Goal: Information Seeking & Learning: Learn about a topic

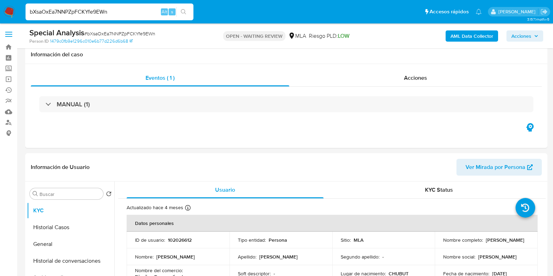
select select "10"
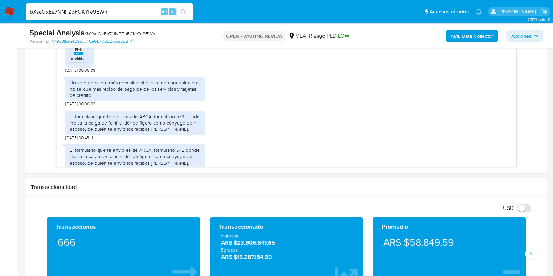
scroll to position [409, 0]
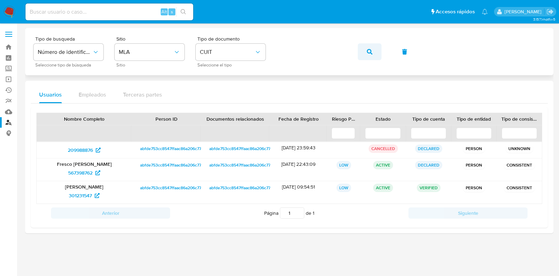
click at [372, 53] on icon "button" at bounding box center [370, 52] width 6 height 6
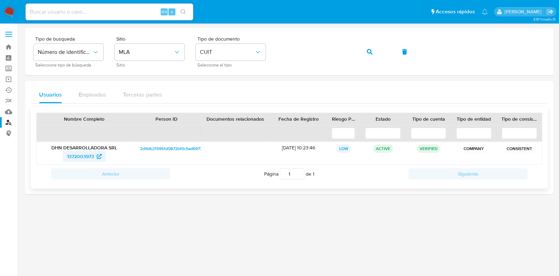
click at [72, 155] on span "1372003973" at bounding box center [80, 156] width 27 height 11
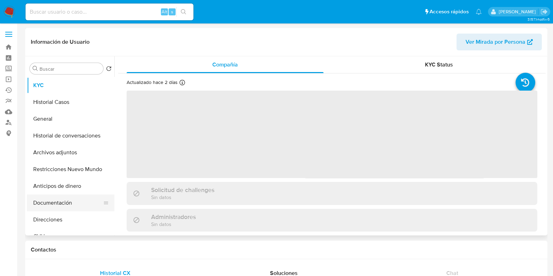
click at [64, 206] on button "Documentación" at bounding box center [68, 202] width 82 height 17
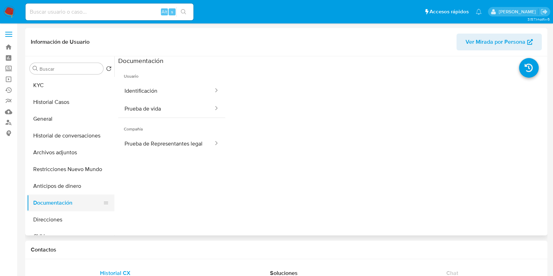
select select "10"
click at [59, 80] on button "KYC" at bounding box center [68, 85] width 82 height 17
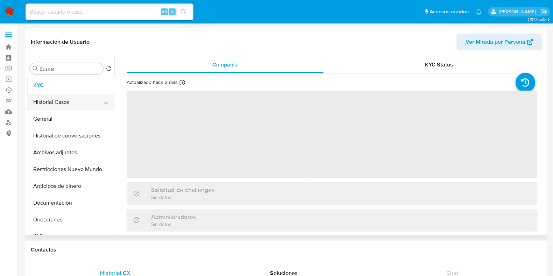
click at [65, 107] on button "Historial Casos" at bounding box center [68, 102] width 82 height 17
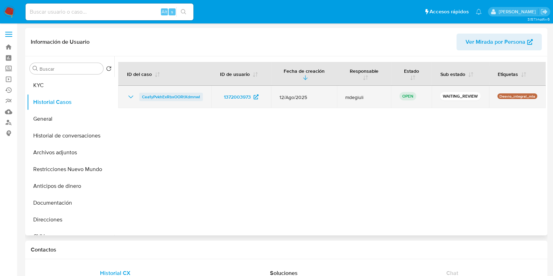
click at [178, 97] on span "Cea1yPvkhExRbxOORtXdmnwl" at bounding box center [171, 97] width 58 height 8
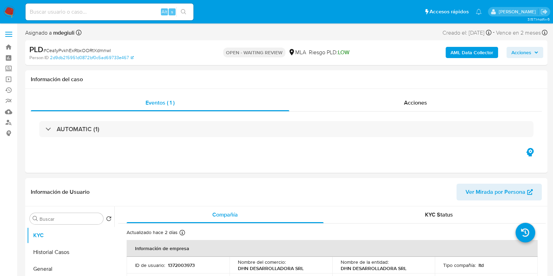
select select "10"
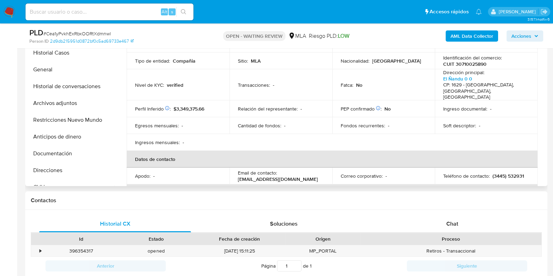
scroll to position [87, 0]
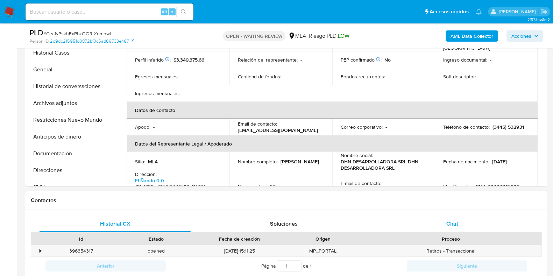
click at [452, 220] on span "Chat" at bounding box center [452, 224] width 12 height 8
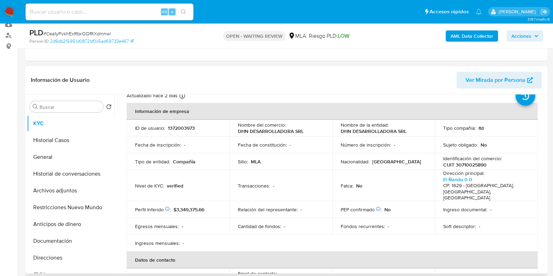
scroll to position [0, 0]
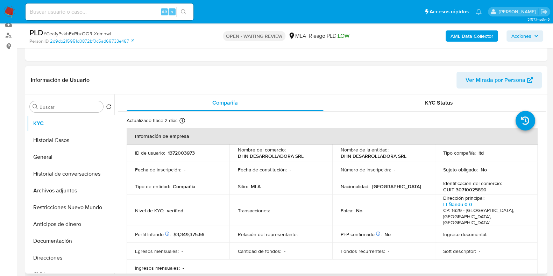
click at [184, 148] on td "ID de usuario : 1372003973" at bounding box center [178, 152] width 103 height 17
click at [184, 152] on p "1372003973" at bounding box center [181, 153] width 27 height 6
copy p "1372003973"
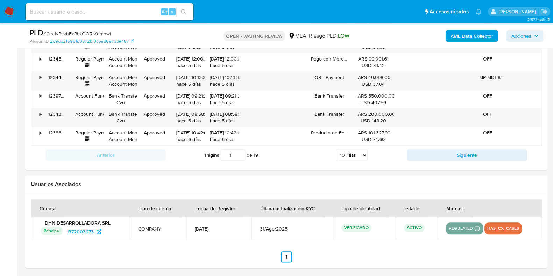
scroll to position [981, 0]
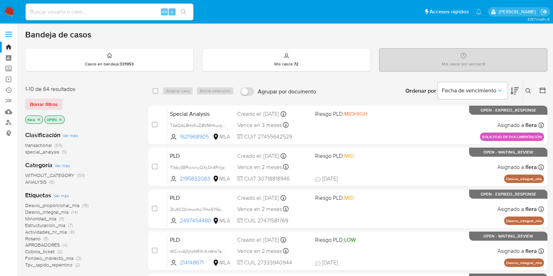
click at [529, 89] on icon at bounding box center [527, 90] width 5 height 5
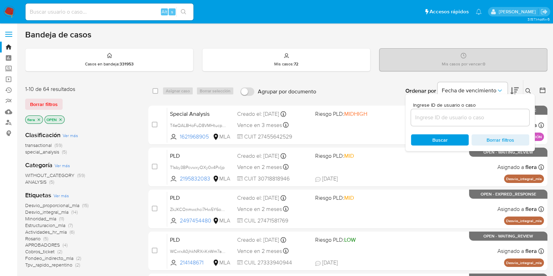
click at [481, 120] on input at bounding box center [470, 117] width 118 height 9
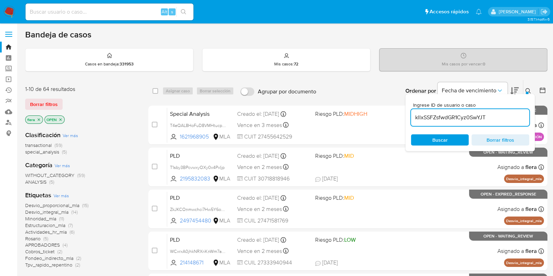
type input "kllxSSFZsfwdGR1Cyz0SwYJT"
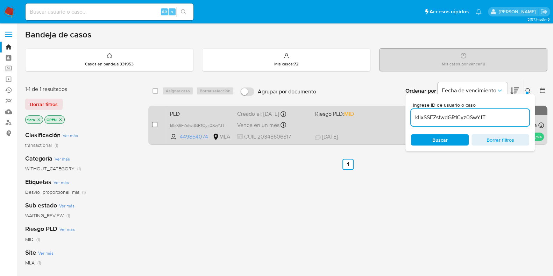
click at [155, 123] on input "checkbox" at bounding box center [155, 125] width 6 height 6
checkbox input "true"
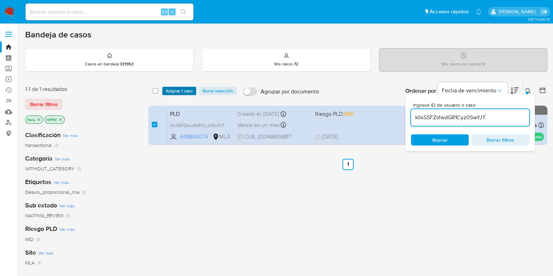
click at [175, 87] on span "Asignar 1 caso" at bounding box center [179, 90] width 27 height 7
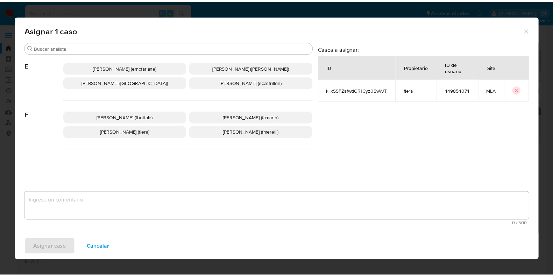
scroll to position [87, 0]
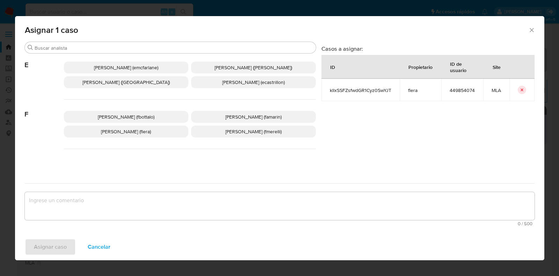
click at [151, 131] on span "Florencia Cecilia Lera (flera)" at bounding box center [126, 131] width 50 height 7
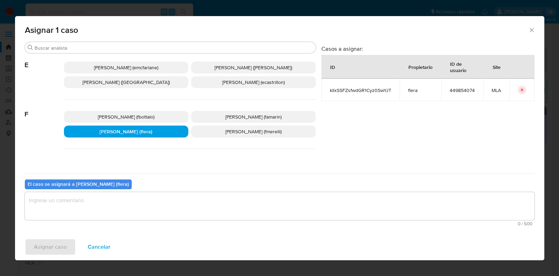
click at [157, 203] on textarea "assign-modal" at bounding box center [280, 206] width 510 height 28
click at [66, 249] on button "Asignar caso" at bounding box center [50, 246] width 51 height 17
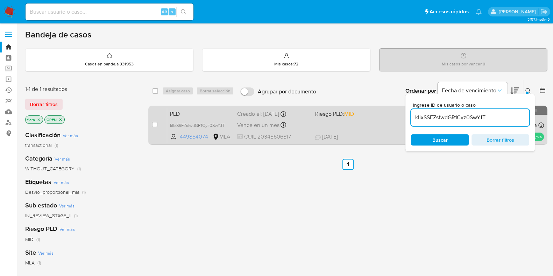
click at [226, 112] on span "PLD" at bounding box center [201, 113] width 62 height 9
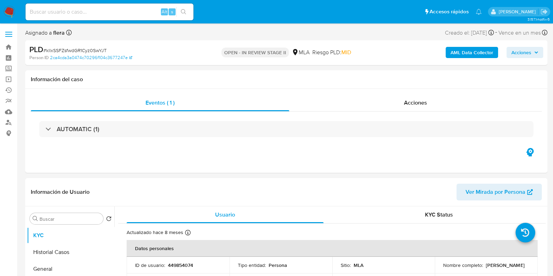
select select "10"
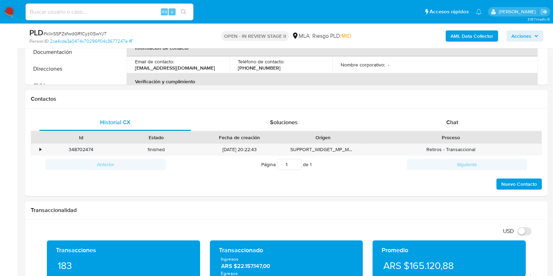
scroll to position [283, 0]
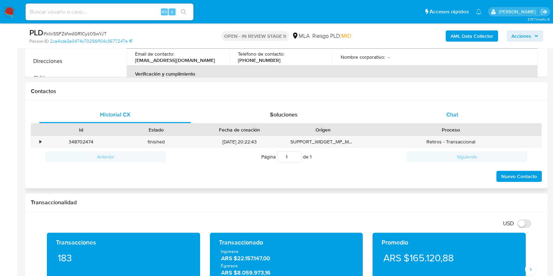
click at [447, 114] on span "Chat" at bounding box center [452, 114] width 12 height 8
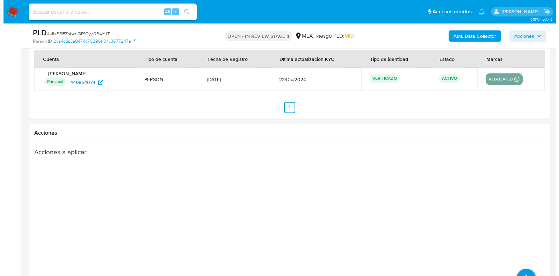
scroll to position [1228, 0]
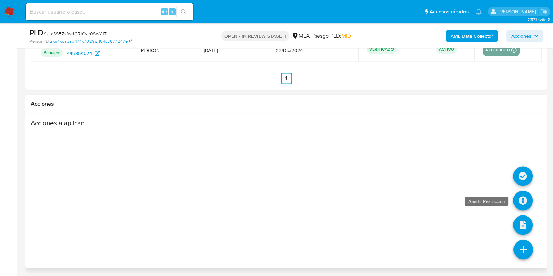
click at [519, 197] on icon at bounding box center [523, 201] width 20 height 20
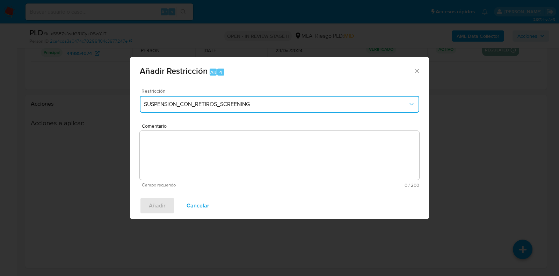
click at [228, 108] on button "SUSPENSION_CON_RETIROS_SCREENING" at bounding box center [280, 104] width 280 height 17
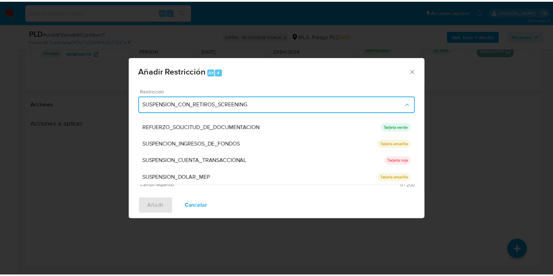
scroll to position [148, 0]
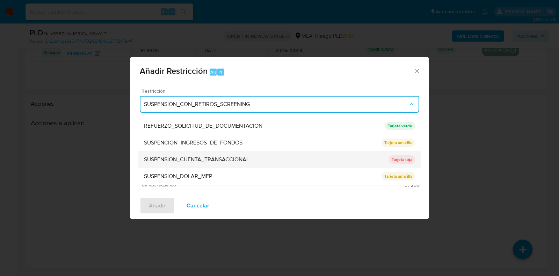
click at [225, 163] on span "SUSPENSION_CUENTA_TRANSACCIONAL" at bounding box center [196, 159] width 105 height 7
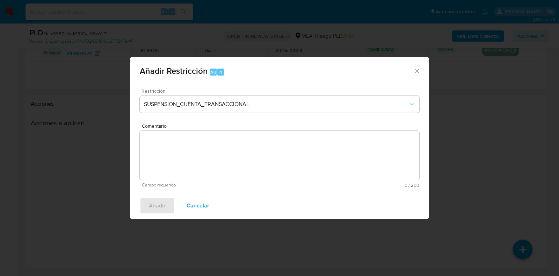
click at [225, 163] on textarea "Comentario" at bounding box center [280, 155] width 280 height 49
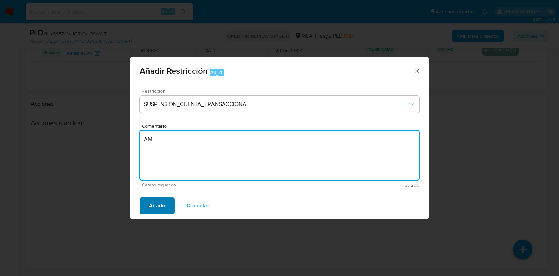
type textarea "AML"
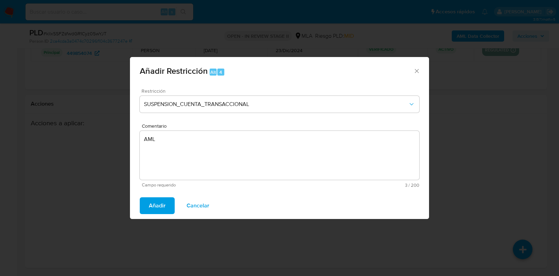
click at [163, 209] on span "Añadir" at bounding box center [157, 205] width 17 height 15
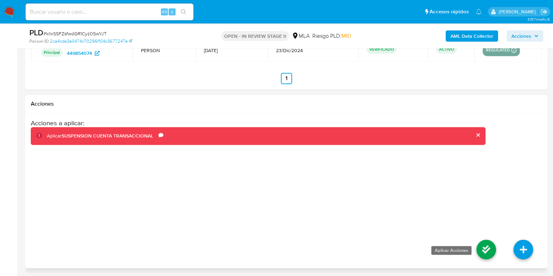
click at [482, 246] on icon at bounding box center [486, 249] width 20 height 20
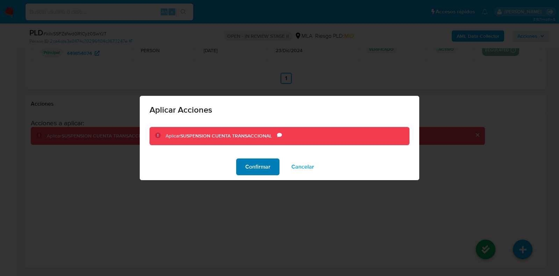
click at [263, 168] on span "Confirmar" at bounding box center [257, 166] width 25 height 15
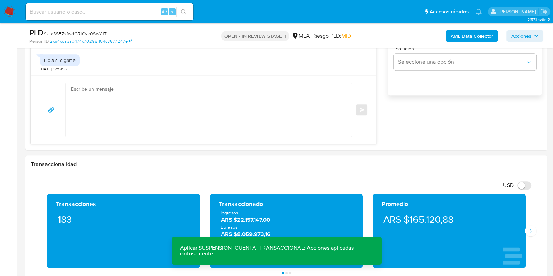
scroll to position [397, 0]
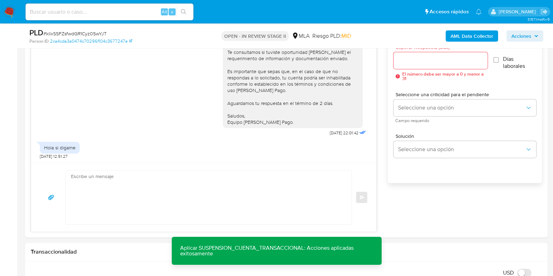
click at [252, 188] on textarea at bounding box center [207, 197] width 272 height 54
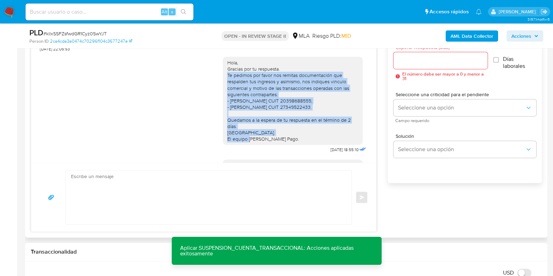
scroll to position [405, 0]
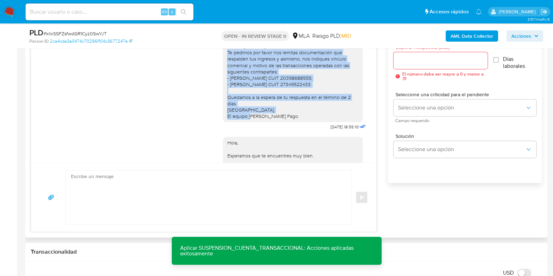
drag, startPoint x: 221, startPoint y: 110, endPoint x: 281, endPoint y: 130, distance: 63.2
click at [281, 119] on div "Hola, Gracias por tu respuesta. Te pedimos por favor nos remitas documentación …" at bounding box center [292, 78] width 131 height 82
copy div "Te pedimos por favor nos remitas documentación que respalden tus ingresos y asi…"
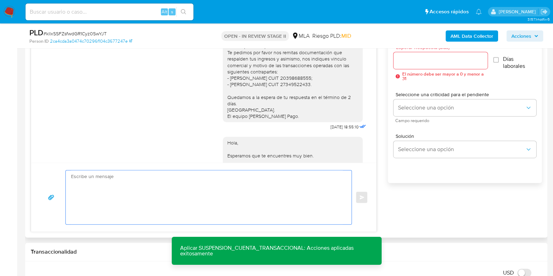
click at [166, 184] on textarea at bounding box center [207, 197] width 272 height 54
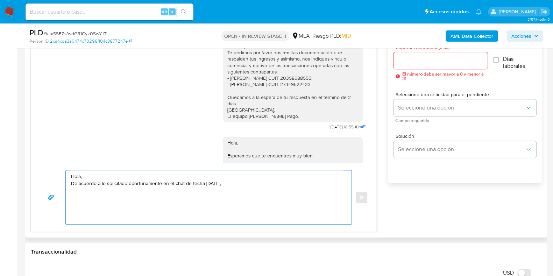
paste textarea "Te pedimos por favor nos remitas documentación que respalden tus ingresos y asi…"
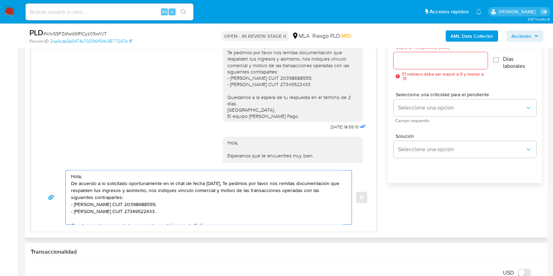
scroll to position [2, 0]
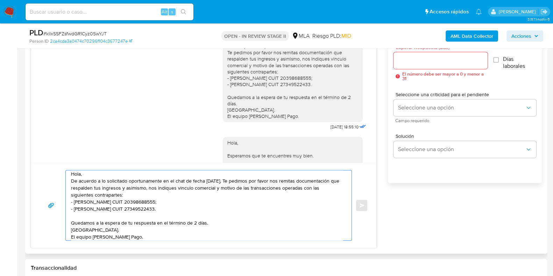
click at [235, 179] on textarea "Hola, De acuerdo a lo solicitado oportunamente en el chat de fecha 07/08/2025, …" at bounding box center [207, 205] width 272 height 70
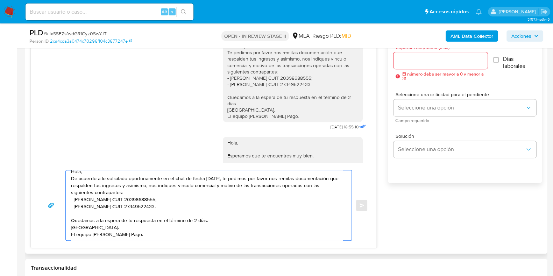
type textarea "Hola, De acuerdo a lo solicitado oportunamente en el chat de fecha 07/08/2025, …"
click at [420, 58] on input "Esperar Respuesta (días)" at bounding box center [440, 60] width 94 height 9
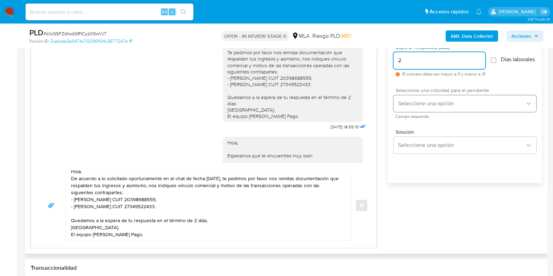
type input "2"
click at [418, 102] on button "Seleccione una opción" at bounding box center [464, 103] width 143 height 17
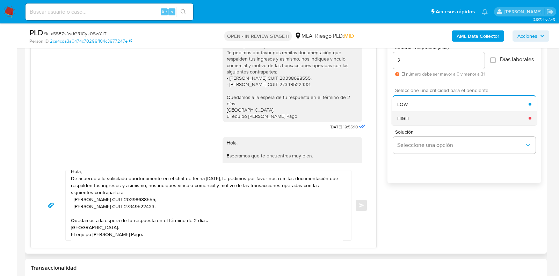
click at [418, 117] on div "HIGH" at bounding box center [462, 118] width 131 height 14
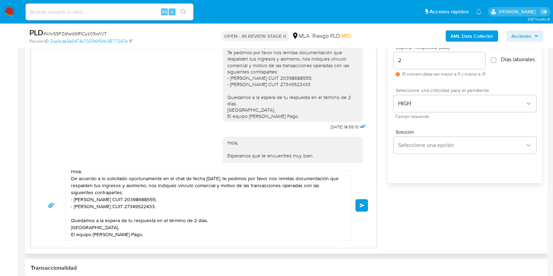
click at [367, 205] on button "Enviar" at bounding box center [361, 205] width 13 height 13
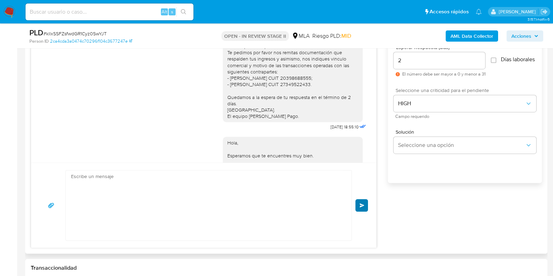
scroll to position [636, 0]
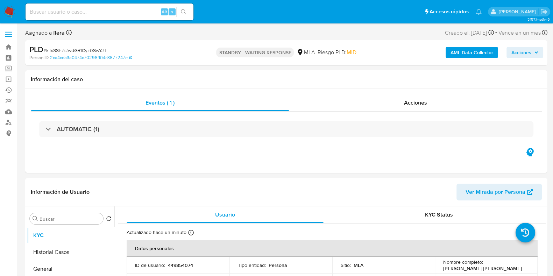
select select "10"
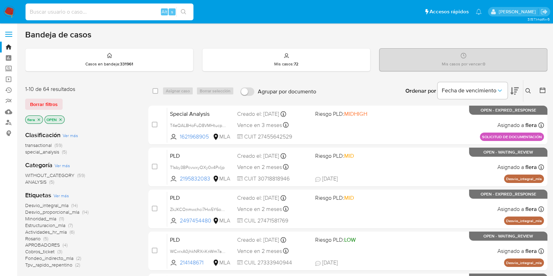
click at [84, 13] on input at bounding box center [110, 11] width 168 height 9
click at [143, 11] on input at bounding box center [110, 11] width 168 height 9
paste input "2636138043"
type input "2636138043"
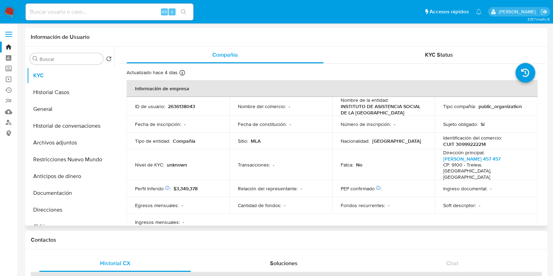
select select "10"
click at [468, 145] on p "CUIT 30999222214" at bounding box center [464, 144] width 43 height 6
copy p "30999222214"
click at [52, 194] on button "Documentación" at bounding box center [68, 193] width 82 height 17
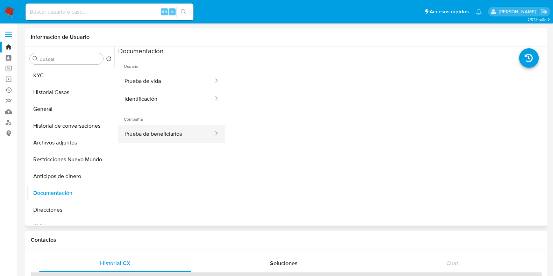
click at [153, 139] on button "Prueba de beneficiarios" at bounding box center [166, 134] width 96 height 18
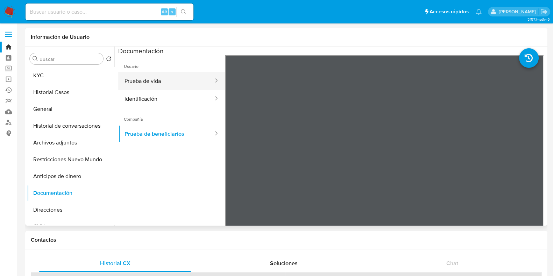
click at [162, 78] on button "Prueba de vida" at bounding box center [166, 81] width 96 height 18
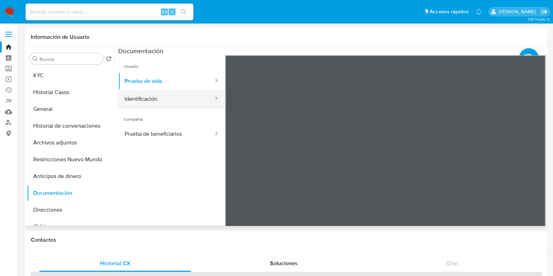
click at [175, 96] on button "Identificación" at bounding box center [166, 99] width 96 height 18
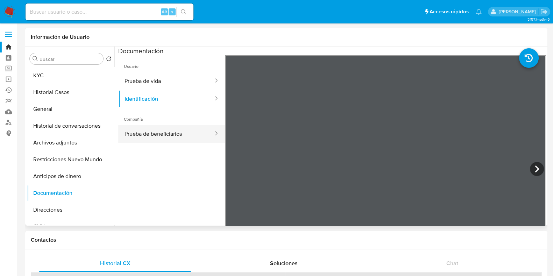
click at [176, 135] on button "Prueba de beneficiarios" at bounding box center [166, 134] width 96 height 18
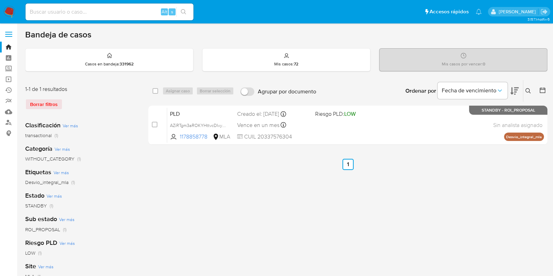
click at [99, 15] on input at bounding box center [110, 11] width 168 height 9
paste input "132949053"
type input "132949053"
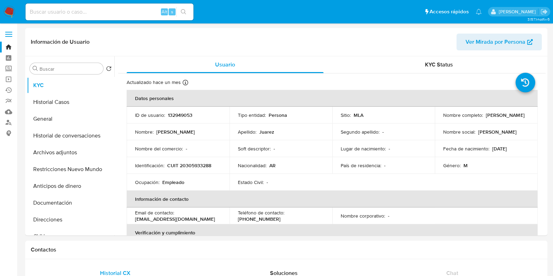
select select "10"
click at [64, 101] on button "Historial Casos" at bounding box center [68, 102] width 82 height 17
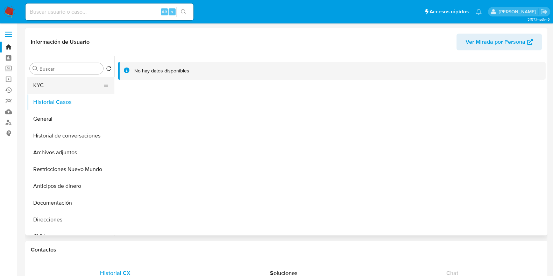
click at [64, 81] on button "KYC" at bounding box center [68, 85] width 82 height 17
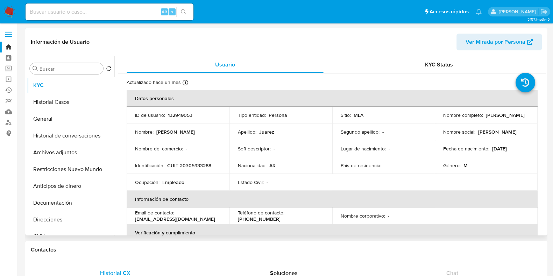
click at [184, 114] on p "132949053" at bounding box center [180, 115] width 24 height 6
copy p "132949053"
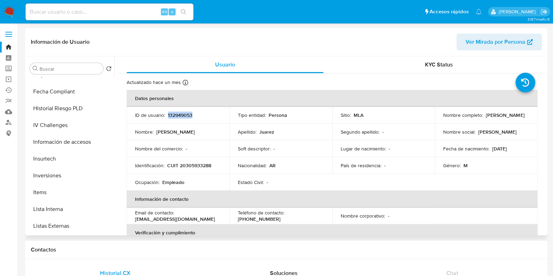
scroll to position [346, 0]
click at [67, 209] on button "Aprobados" at bounding box center [68, 209] width 82 height 17
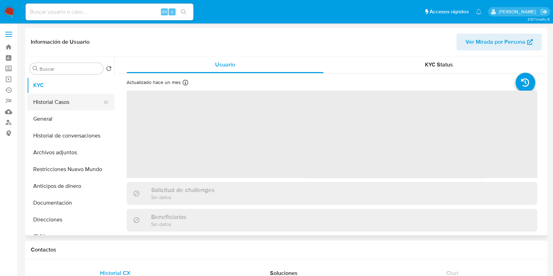
click at [76, 100] on button "Historial Casos" at bounding box center [68, 102] width 82 height 17
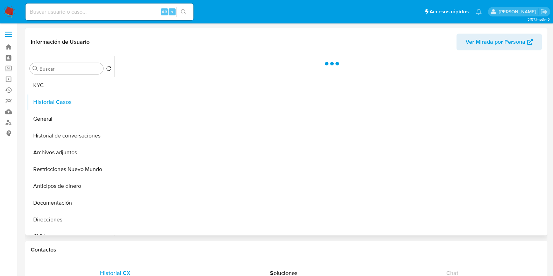
select select "10"
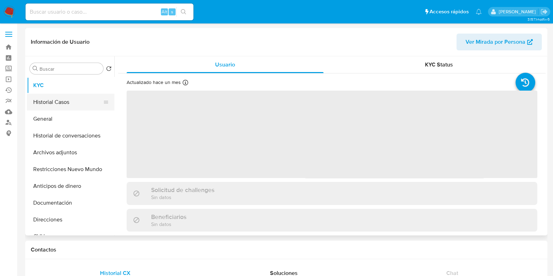
click at [73, 102] on button "Historial Casos" at bounding box center [68, 102] width 82 height 17
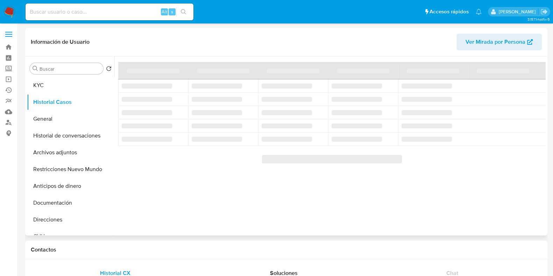
select select "10"
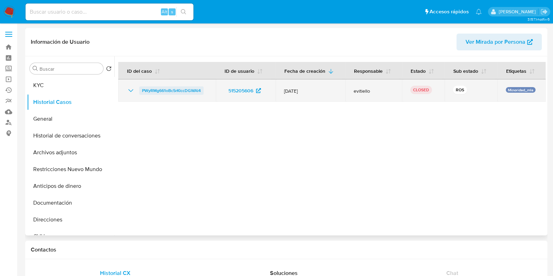
click at [173, 89] on span "PWyRMg661oBc5rKlccDGWAl4" at bounding box center [171, 90] width 59 height 8
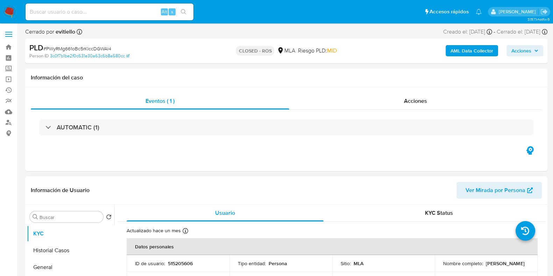
select select "10"
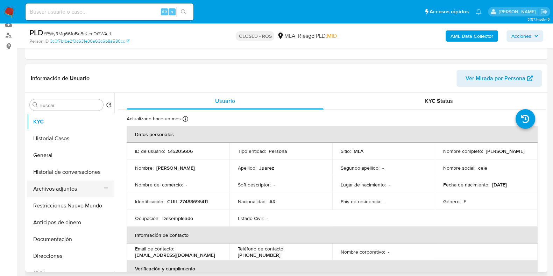
click at [51, 185] on button "Archivos adjuntos" at bounding box center [68, 188] width 82 height 17
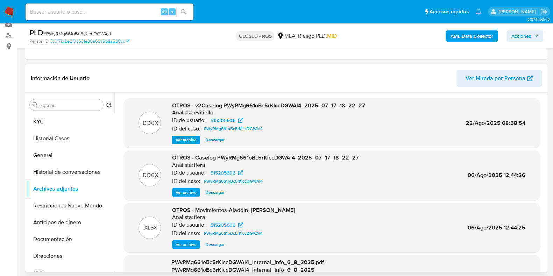
click at [212, 138] on span "Descargar" at bounding box center [214, 139] width 19 height 7
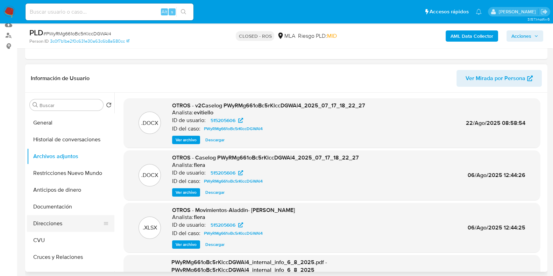
scroll to position [43, 0]
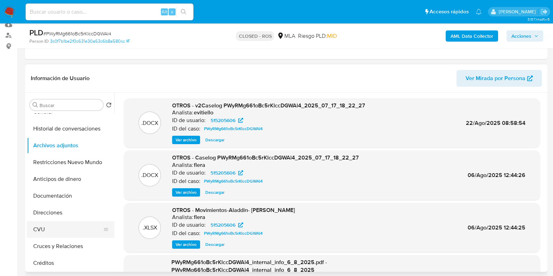
click at [44, 221] on button "CVU" at bounding box center [68, 229] width 82 height 17
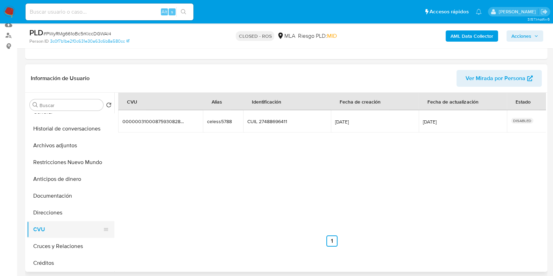
scroll to position [0, 0]
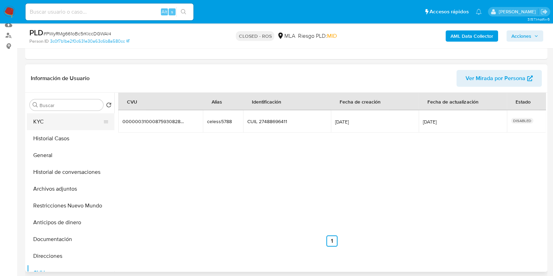
click at [52, 120] on button "KYC" at bounding box center [68, 121] width 82 height 17
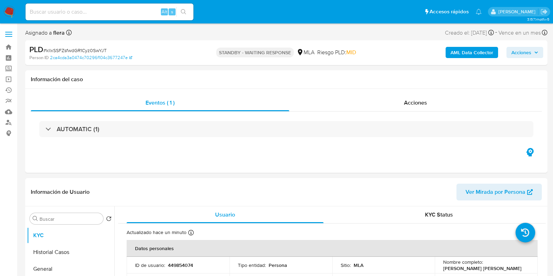
select select "10"
